Goal: Information Seeking & Learning: Learn about a topic

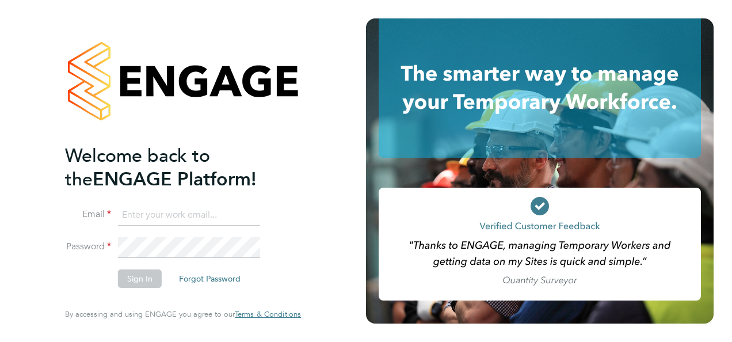
type input "megan@educationmattersgroup.co.uk"
click at [142, 281] on button "Sign In" at bounding box center [140, 278] width 44 height 18
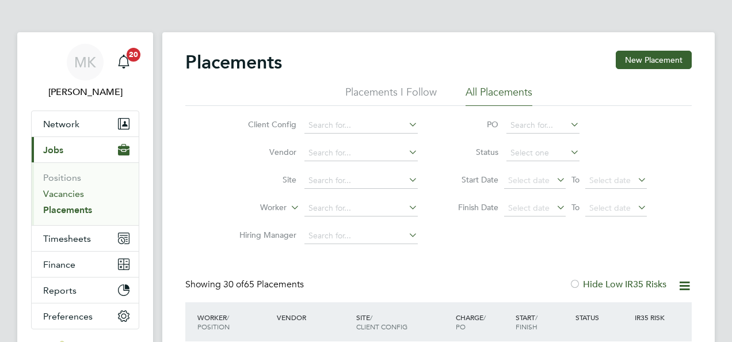
click at [56, 193] on link "Vacancies" at bounding box center [63, 193] width 41 height 11
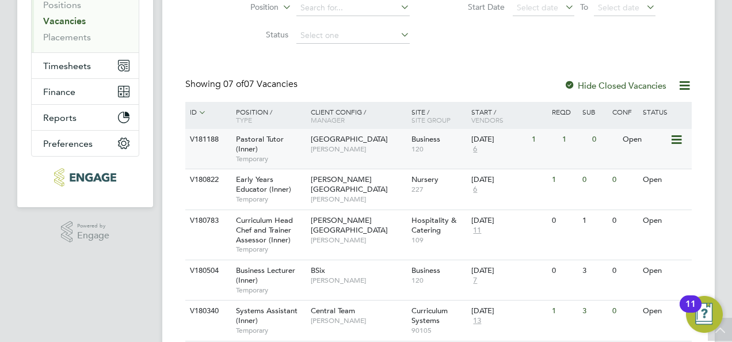
click at [357, 154] on div "Tower Hamlets Campus Emma Wood" at bounding box center [358, 144] width 101 height 30
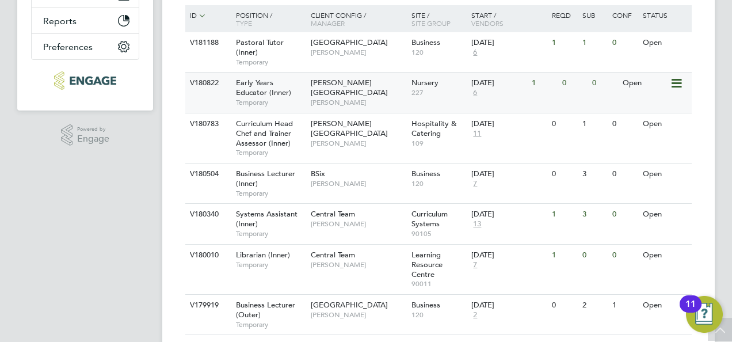
scroll to position [288, 0]
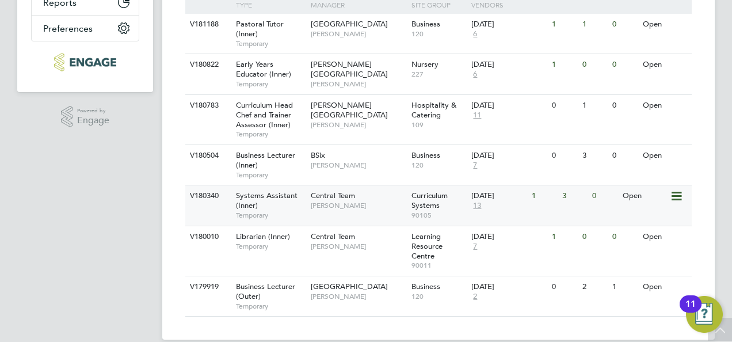
click at [351, 200] on div "Central Team Kirsty Hanmore" at bounding box center [358, 200] width 101 height 30
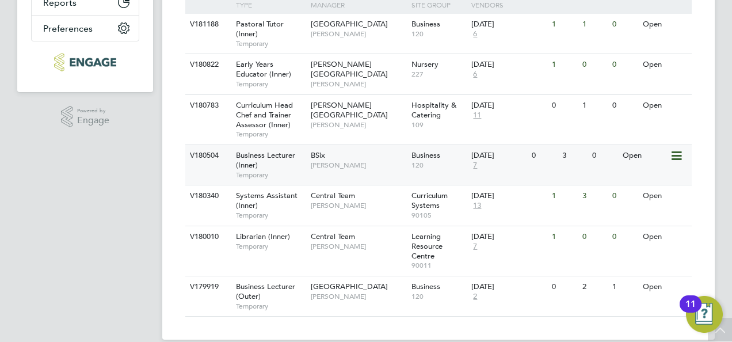
click at [301, 158] on div "Business Lecturer (Inner) Temporary" at bounding box center [267, 165] width 81 height 40
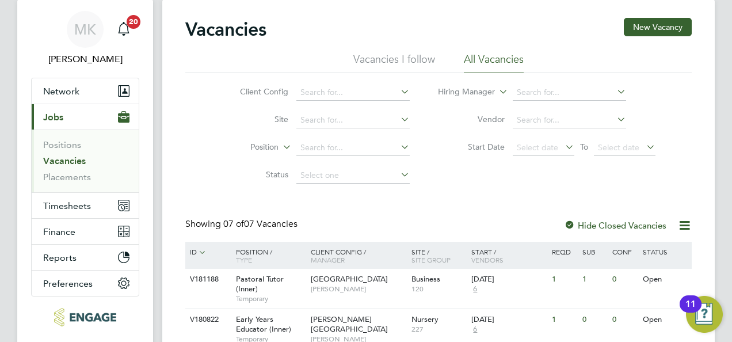
scroll to position [115, 0]
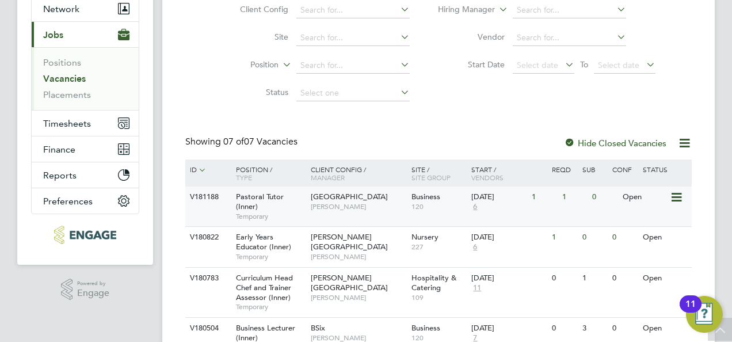
click at [286, 208] on div "Pastoral Tutor (Inner) Temporary" at bounding box center [267, 207] width 81 height 40
click at [476, 206] on span "6" at bounding box center [475, 207] width 7 height 10
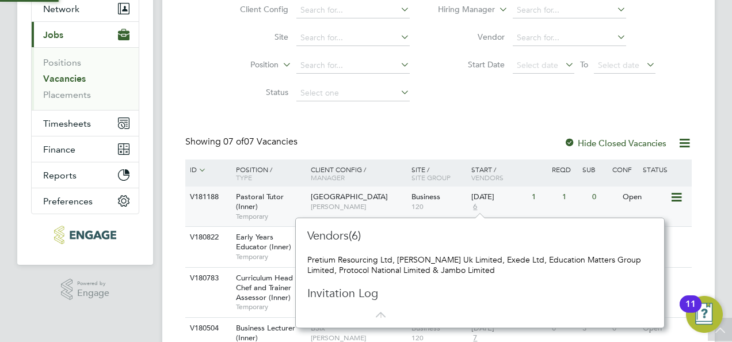
scroll to position [10, 8]
drag, startPoint x: 498, startPoint y: 269, endPoint x: 439, endPoint y: 268, distance: 58.7
click at [439, 268] on div "Pretium Resourcing Ltd, Morgan Hunt Uk Limited, Exede Ltd, Education Matters Gr…" at bounding box center [480, 265] width 346 height 21
copy div "Jambo Limited"
click at [234, 113] on div "Vacancies New Vacancy Vacancies I follow All Vacancies Client Config Site Posit…" at bounding box center [438, 213] width 507 height 554
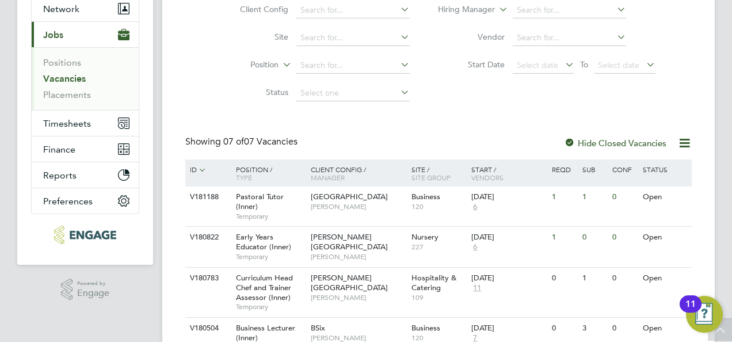
click at [79, 79] on link "Vacancies" at bounding box center [64, 78] width 43 height 11
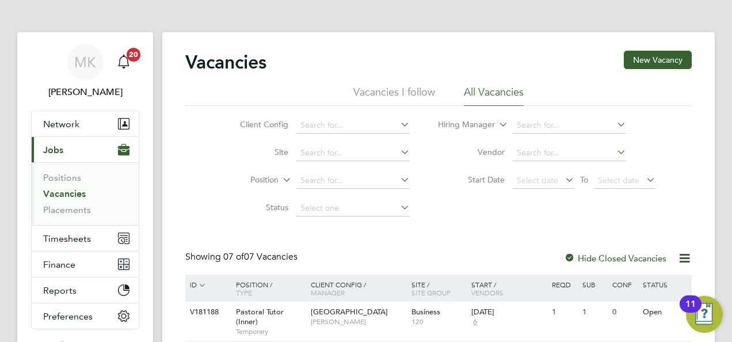
click at [62, 190] on link "Vacancies" at bounding box center [64, 193] width 43 height 11
click at [86, 193] on li "Vacancies" at bounding box center [86, 196] width 86 height 16
drag, startPoint x: 77, startPoint y: 192, endPoint x: 83, endPoint y: 191, distance: 6.0
click at [77, 192] on link "Vacancies" at bounding box center [64, 193] width 43 height 11
drag, startPoint x: 75, startPoint y: 197, endPoint x: 186, endPoint y: 165, distance: 115.2
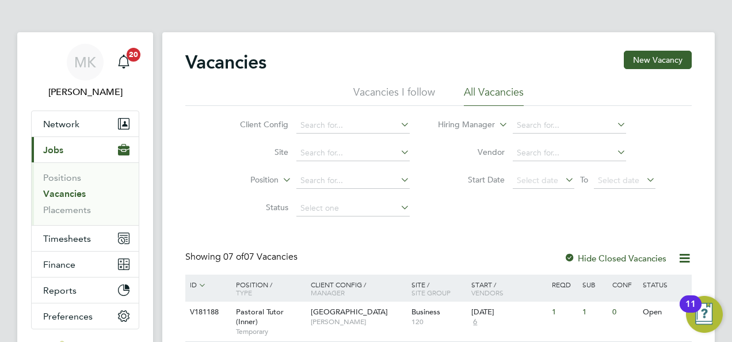
click at [75, 197] on link "Vacancies" at bounding box center [64, 193] width 43 height 11
drag, startPoint x: 45, startPoint y: 199, endPoint x: 54, endPoint y: 196, distance: 9.7
click at [45, 199] on li "Vacancies" at bounding box center [86, 196] width 86 height 16
click at [55, 196] on link "Vacancies" at bounding box center [64, 193] width 43 height 11
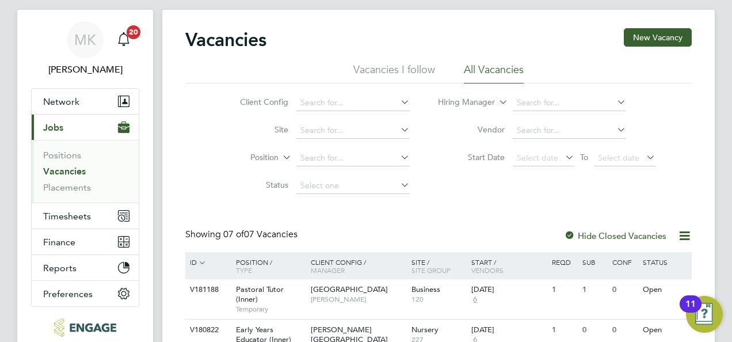
scroll to position [115, 0]
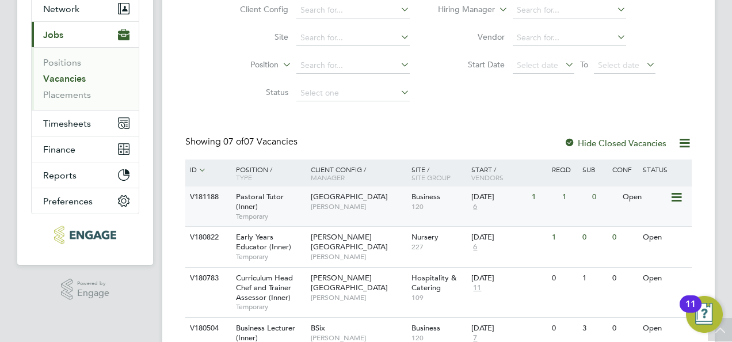
click at [281, 208] on div "Pastoral Tutor (Inner) Temporary" at bounding box center [267, 207] width 81 height 40
click at [332, 203] on span "Emma Wood" at bounding box center [358, 206] width 95 height 9
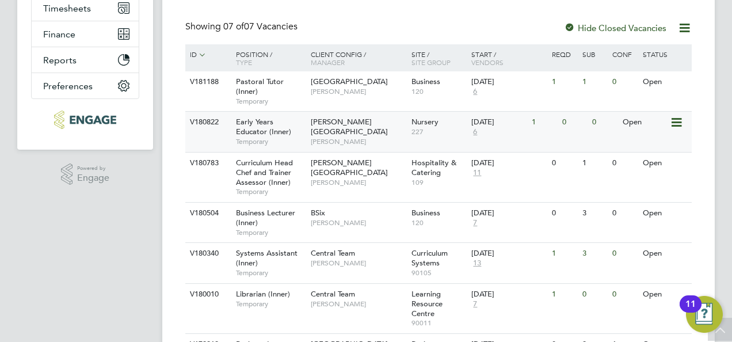
scroll to position [288, 0]
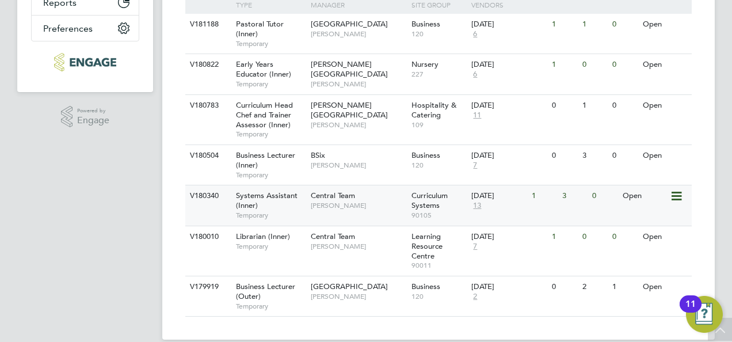
click at [321, 206] on span "[PERSON_NAME]" at bounding box center [358, 205] width 95 height 9
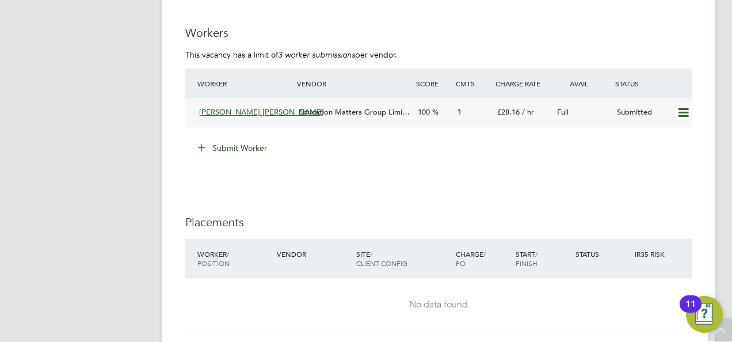
click at [362, 114] on span "Education Matters Group Limi…" at bounding box center [354, 112] width 111 height 10
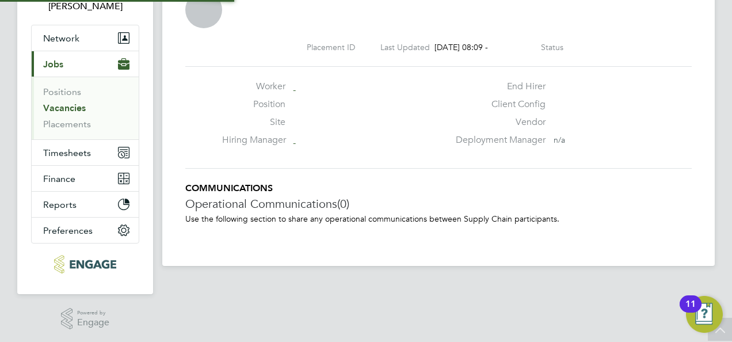
scroll to position [6, 6]
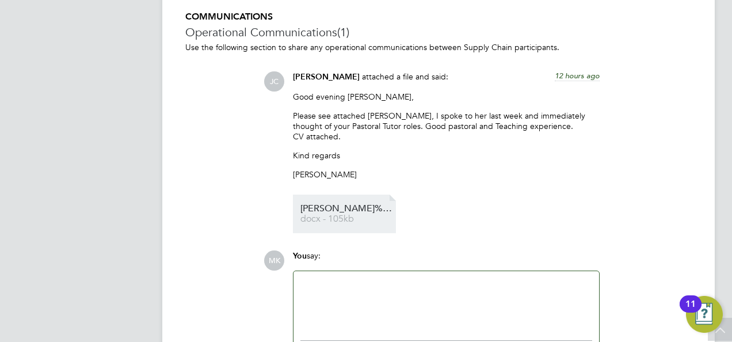
click at [341, 208] on span "Ameenah%20-%20Pastoral%20Tutor" at bounding box center [347, 208] width 92 height 9
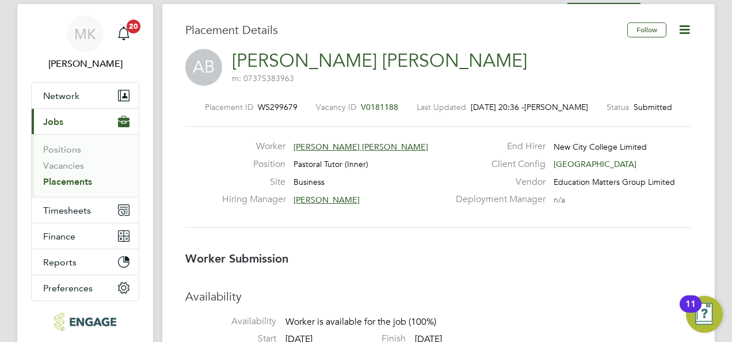
scroll to position [0, 0]
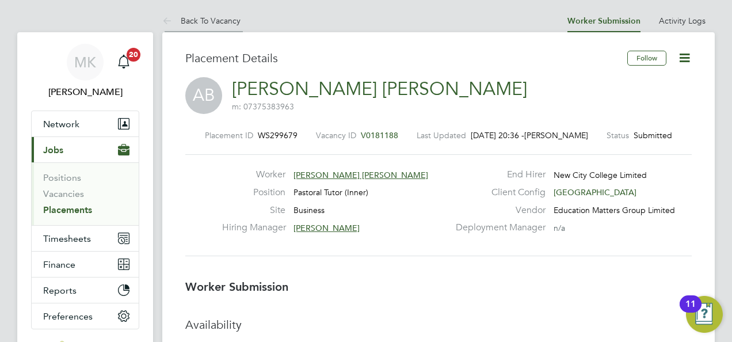
click at [233, 25] on li "Back To Vacancy" at bounding box center [201, 20] width 78 height 23
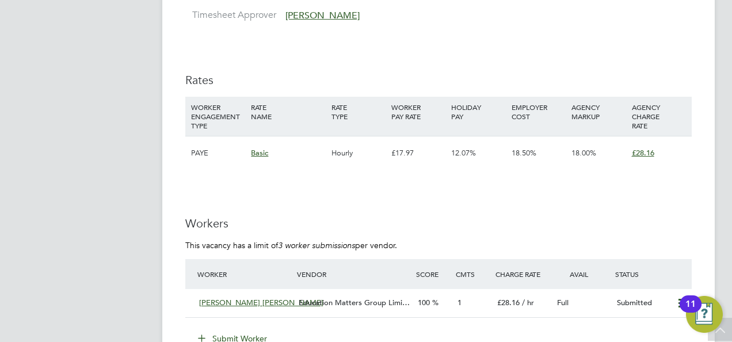
scroll to position [2055, 0]
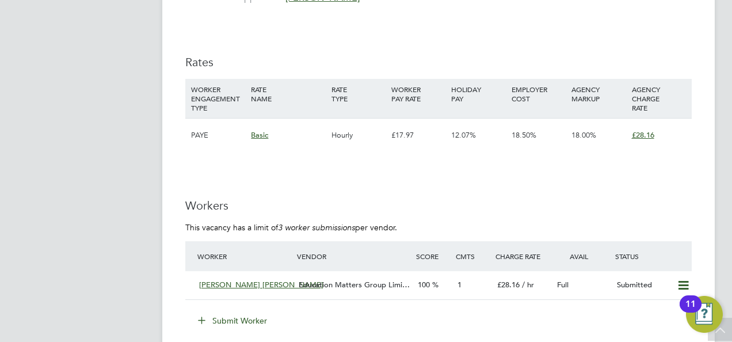
drag, startPoint x: 263, startPoint y: 184, endPoint x: 267, endPoint y: 180, distance: 6.5
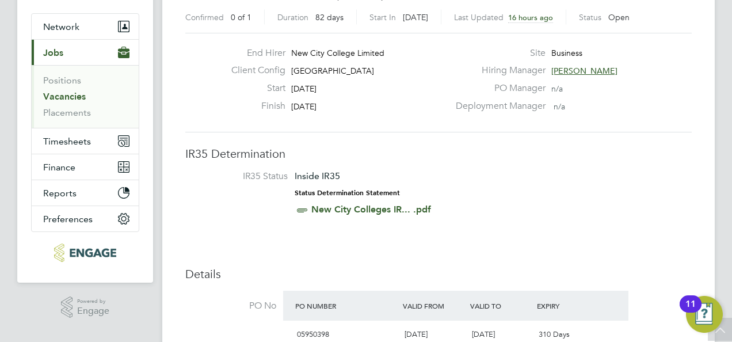
scroll to position [0, 0]
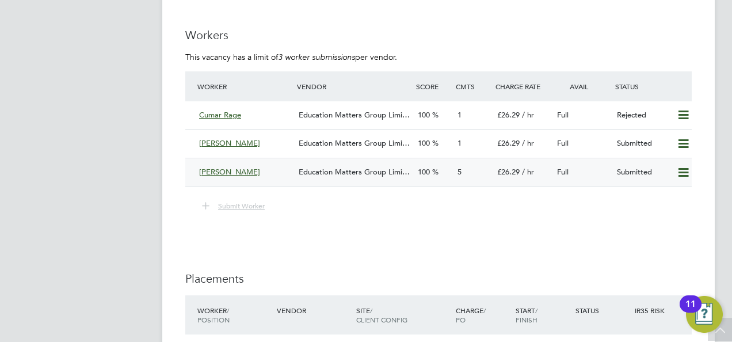
click at [352, 166] on div "Education Matters Group Limi…" at bounding box center [353, 172] width 119 height 19
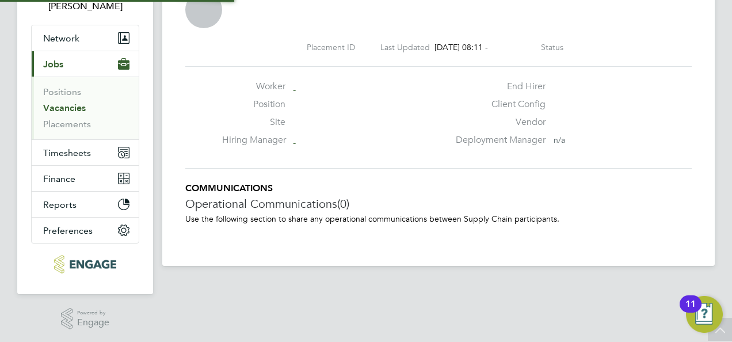
scroll to position [6, 6]
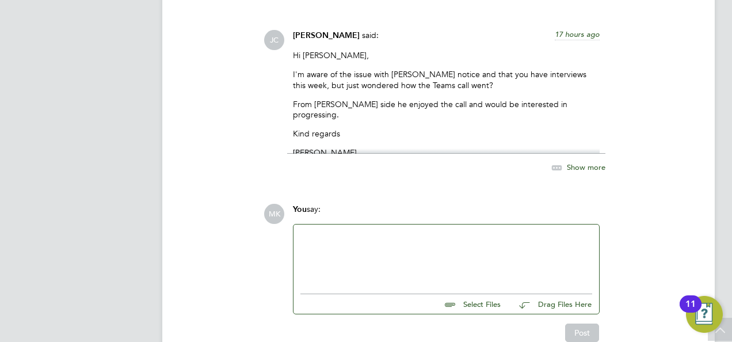
click at [581, 167] on span "Show more" at bounding box center [586, 167] width 39 height 10
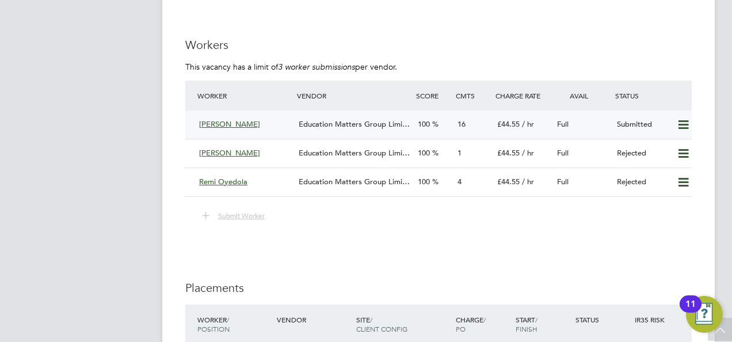
click at [393, 115] on div "Education Matters Group Limi…" at bounding box center [353, 124] width 119 height 19
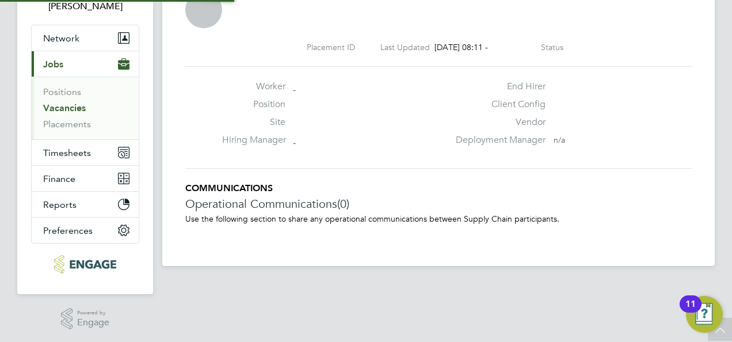
scroll to position [11, 92]
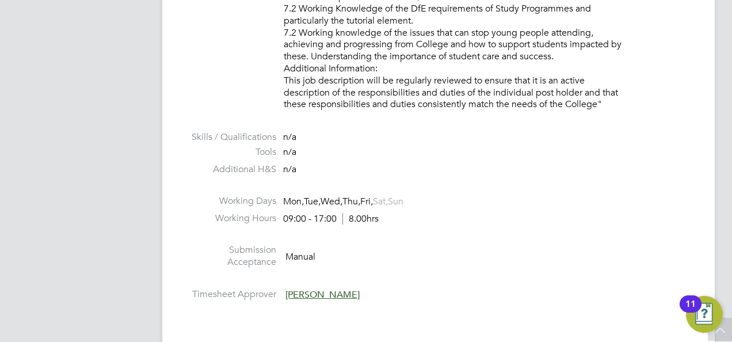
scroll to position [1537, 0]
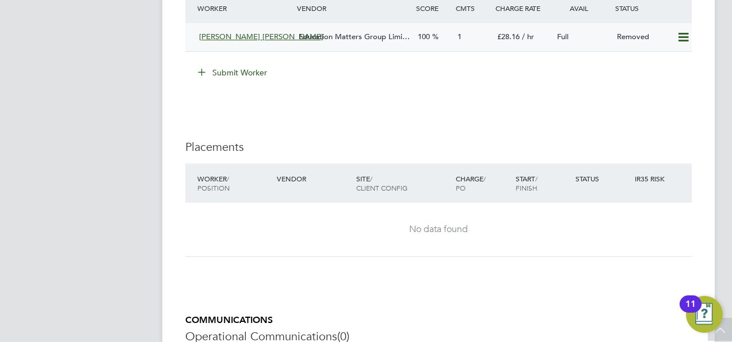
click at [325, 45] on div "Education Matters Group Limi…" at bounding box center [353, 37] width 119 height 19
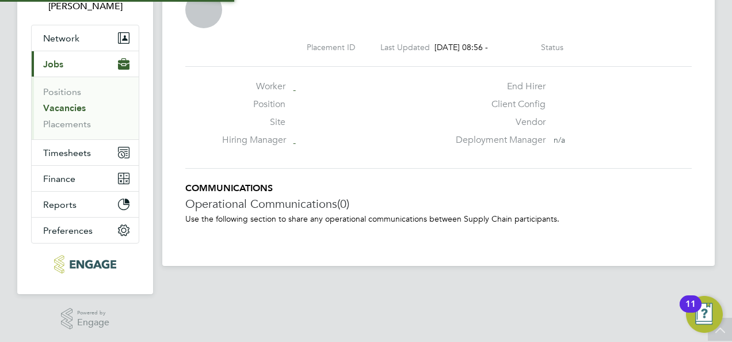
scroll to position [6, 6]
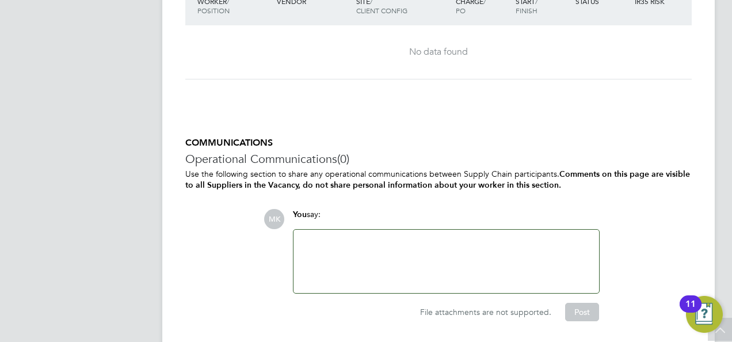
scroll to position [2228, 0]
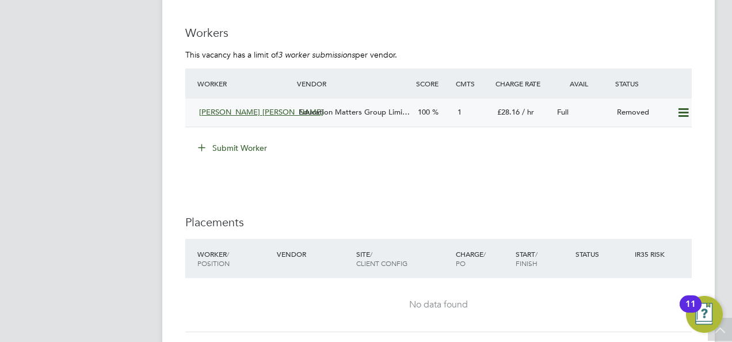
click at [684, 116] on icon at bounding box center [684, 112] width 14 height 9
click at [257, 112] on span "Ameenah Bint Jamal" at bounding box center [261, 112] width 124 height 10
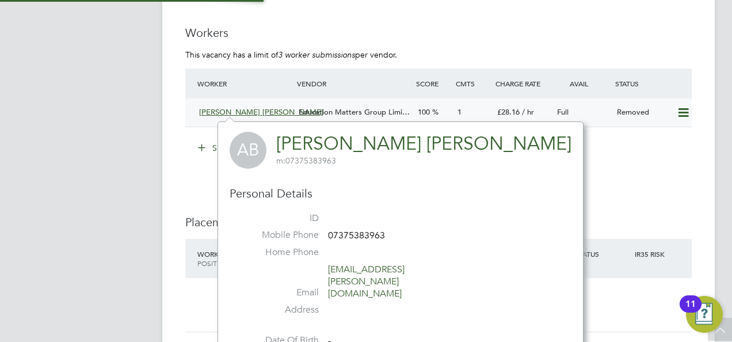
scroll to position [268, 240]
click at [380, 105] on div "Education Matters Group Limi…" at bounding box center [353, 112] width 119 height 19
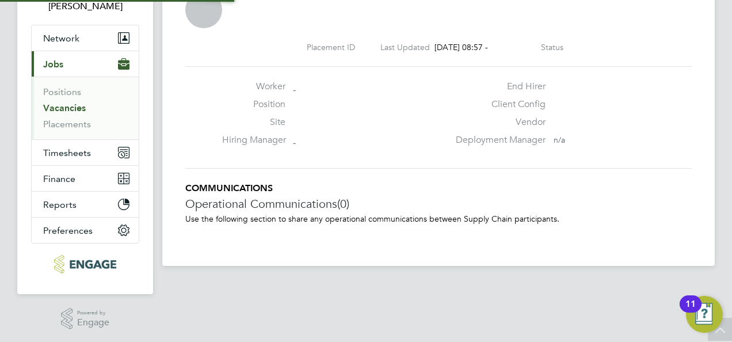
scroll to position [6, 6]
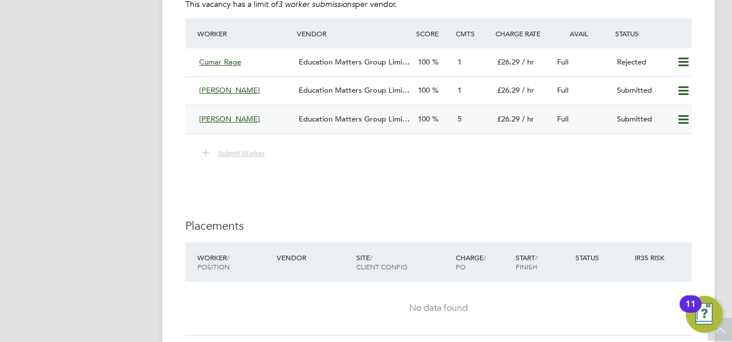
click at [350, 122] on span "Education Matters Group Limi…" at bounding box center [354, 119] width 111 height 10
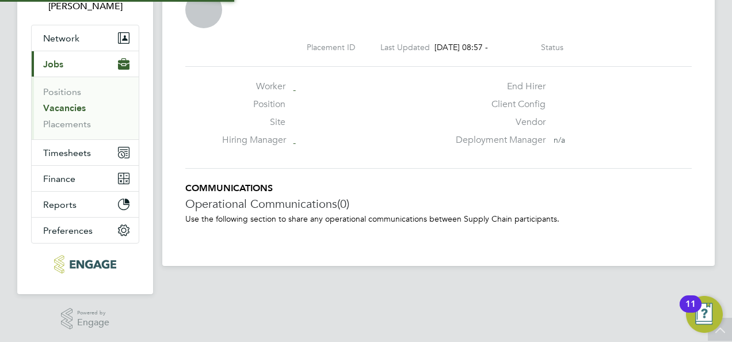
scroll to position [6, 6]
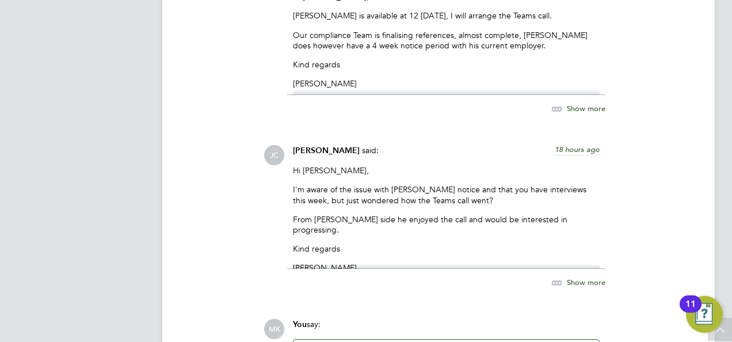
click at [572, 279] on span "Show more" at bounding box center [586, 283] width 39 height 10
